Goal: Transaction & Acquisition: Purchase product/service

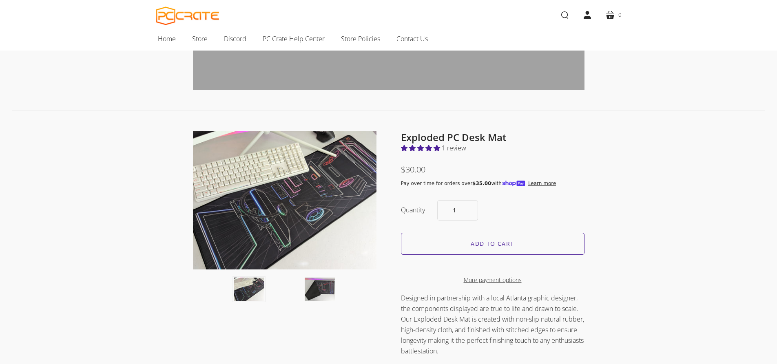
scroll to position [408, 0]
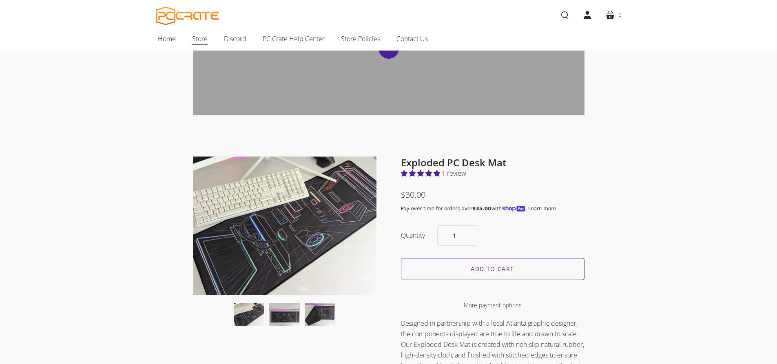
click at [194, 39] on span "Store" at bounding box center [199, 38] width 15 height 11
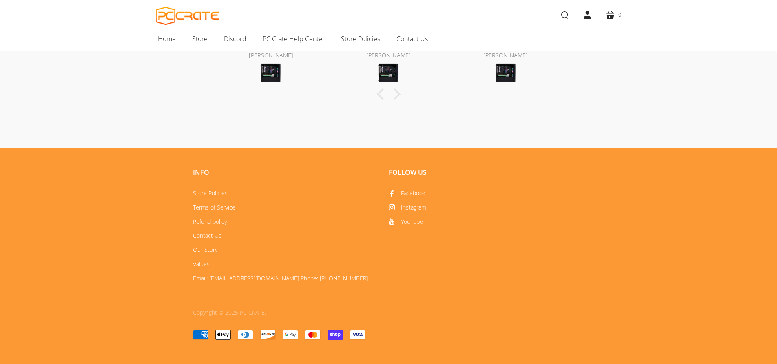
scroll to position [439, 0]
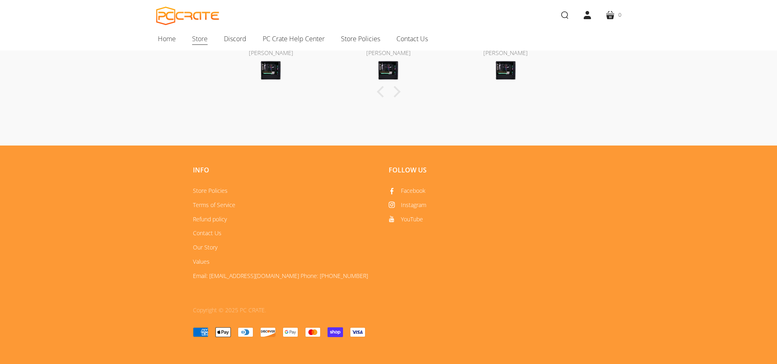
click at [193, 39] on span "Store" at bounding box center [199, 38] width 15 height 11
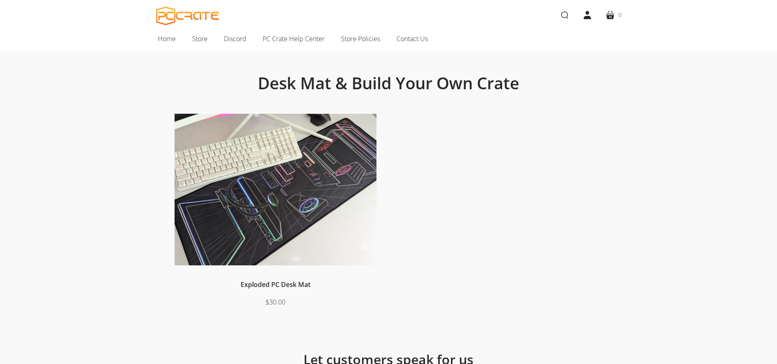
scroll to position [41, 0]
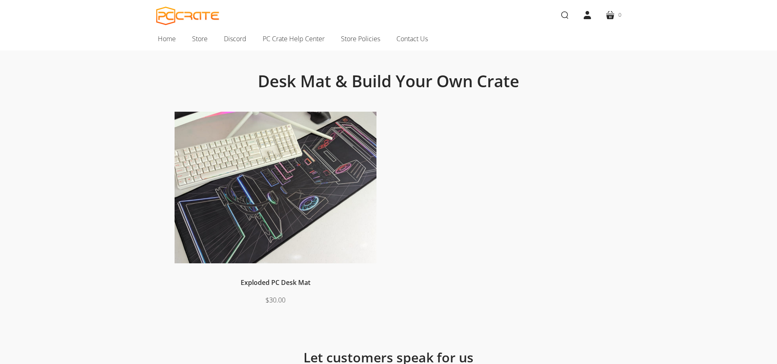
click at [266, 179] on img at bounding box center [275, 188] width 202 height 152
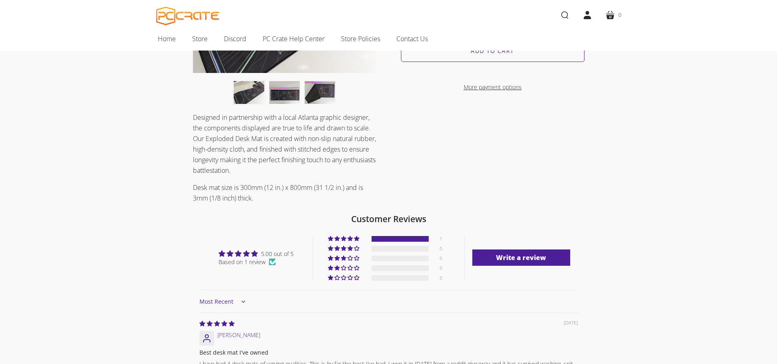
scroll to position [163, 0]
